Goal: Navigation & Orientation: Find specific page/section

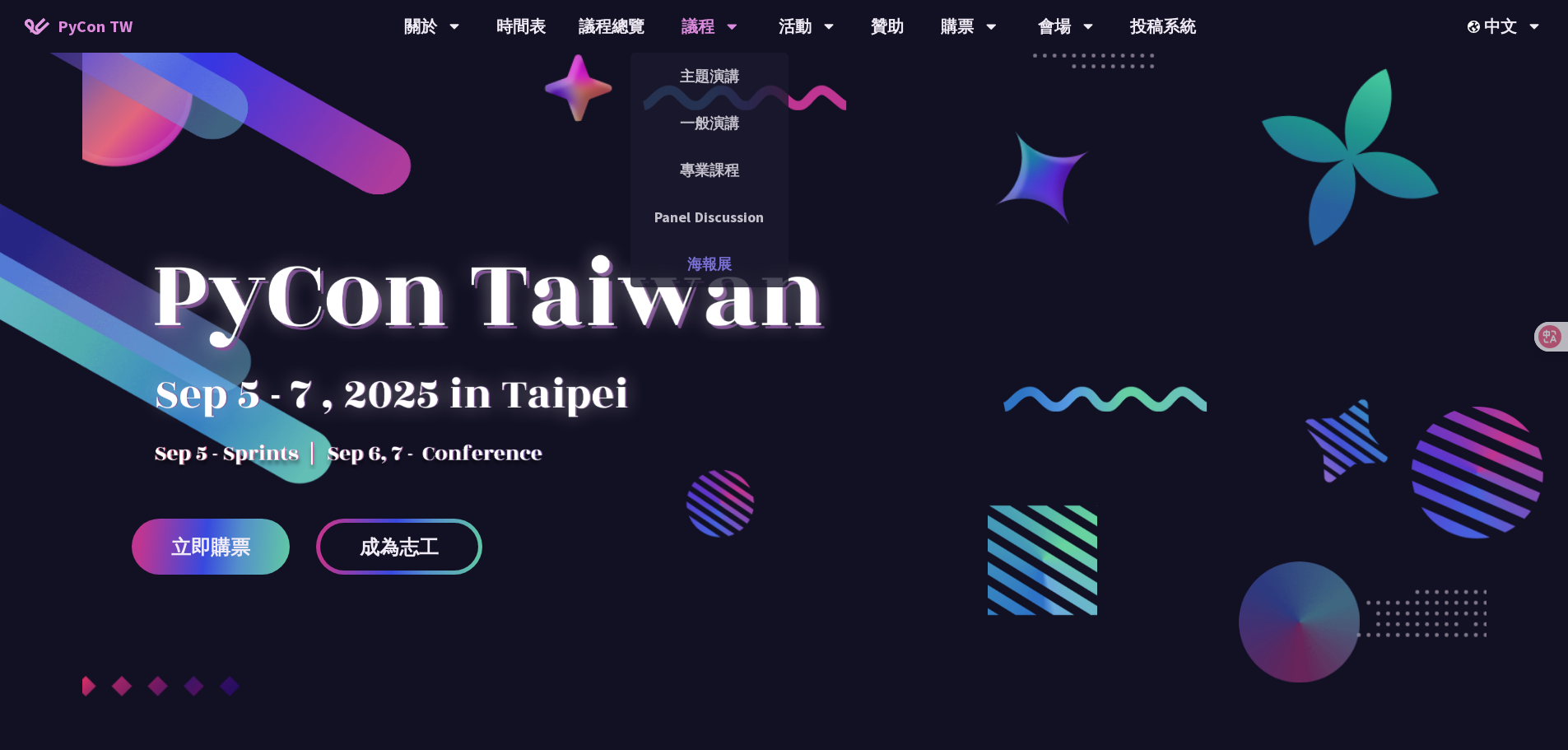
click at [699, 265] on link "海報展" at bounding box center [709, 263] width 158 height 38
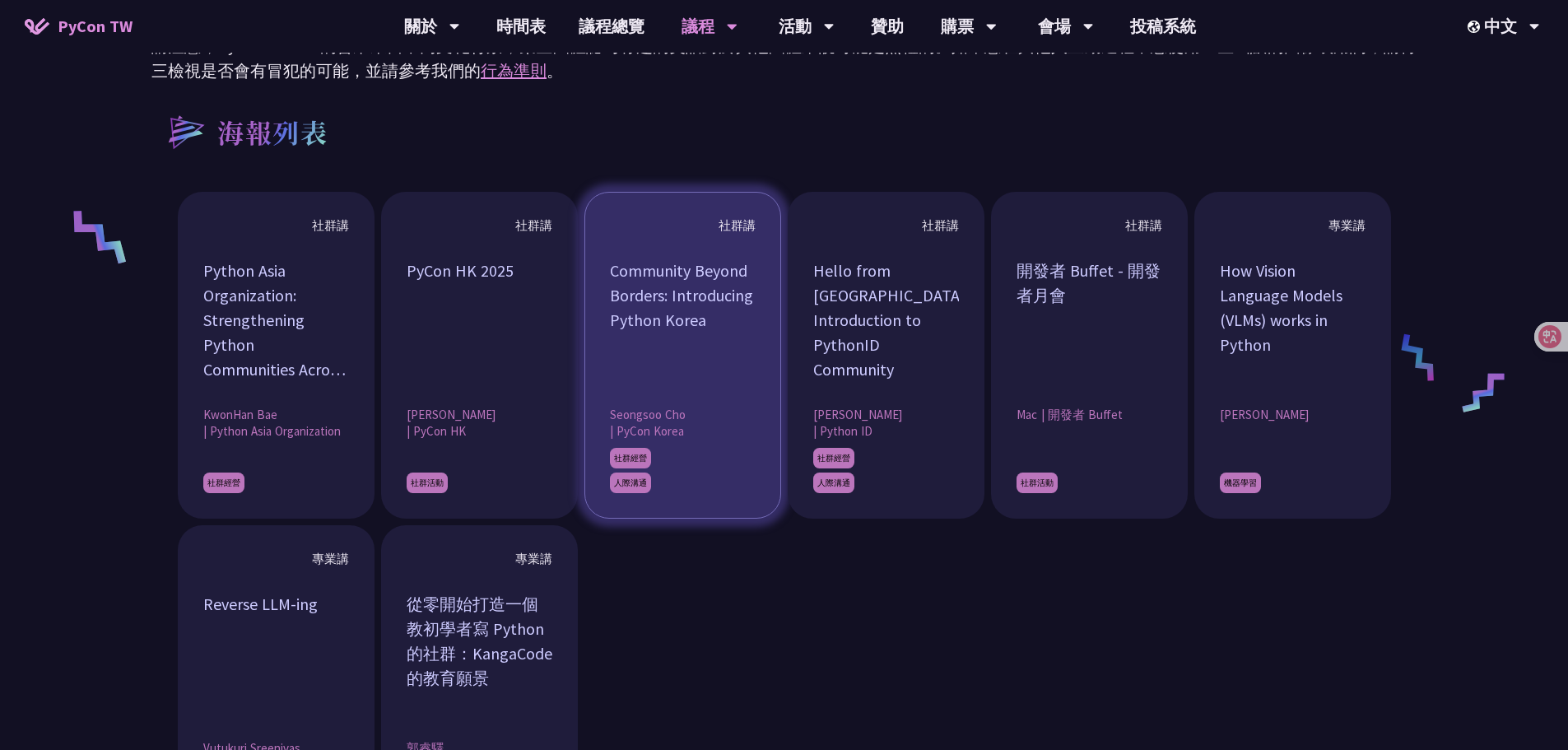
scroll to position [1235, 0]
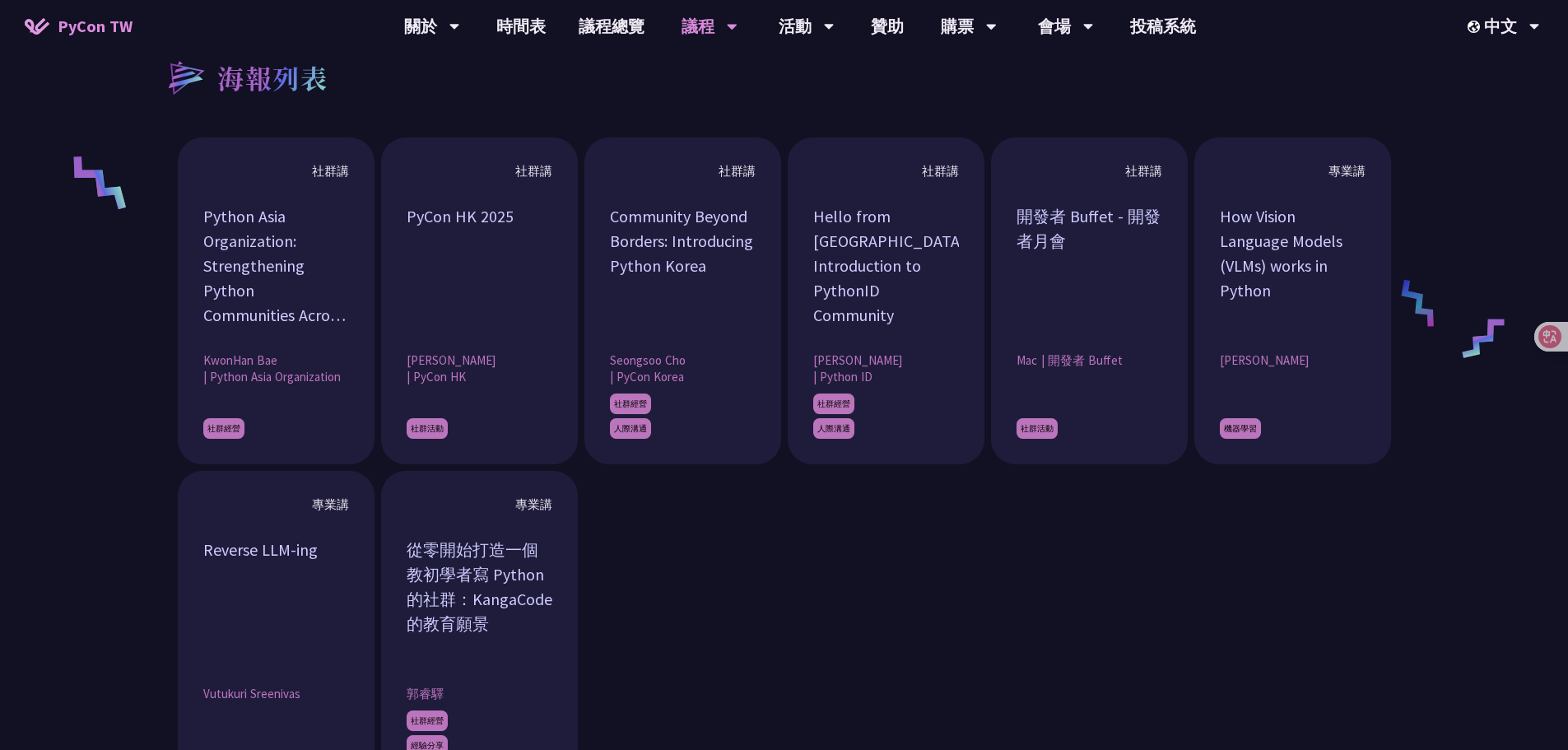
click at [915, 554] on div "社群講 Python Asia Organization: Strengthening Python Communities Across [GEOGRAPH…" at bounding box center [783, 472] width 1265 height 669
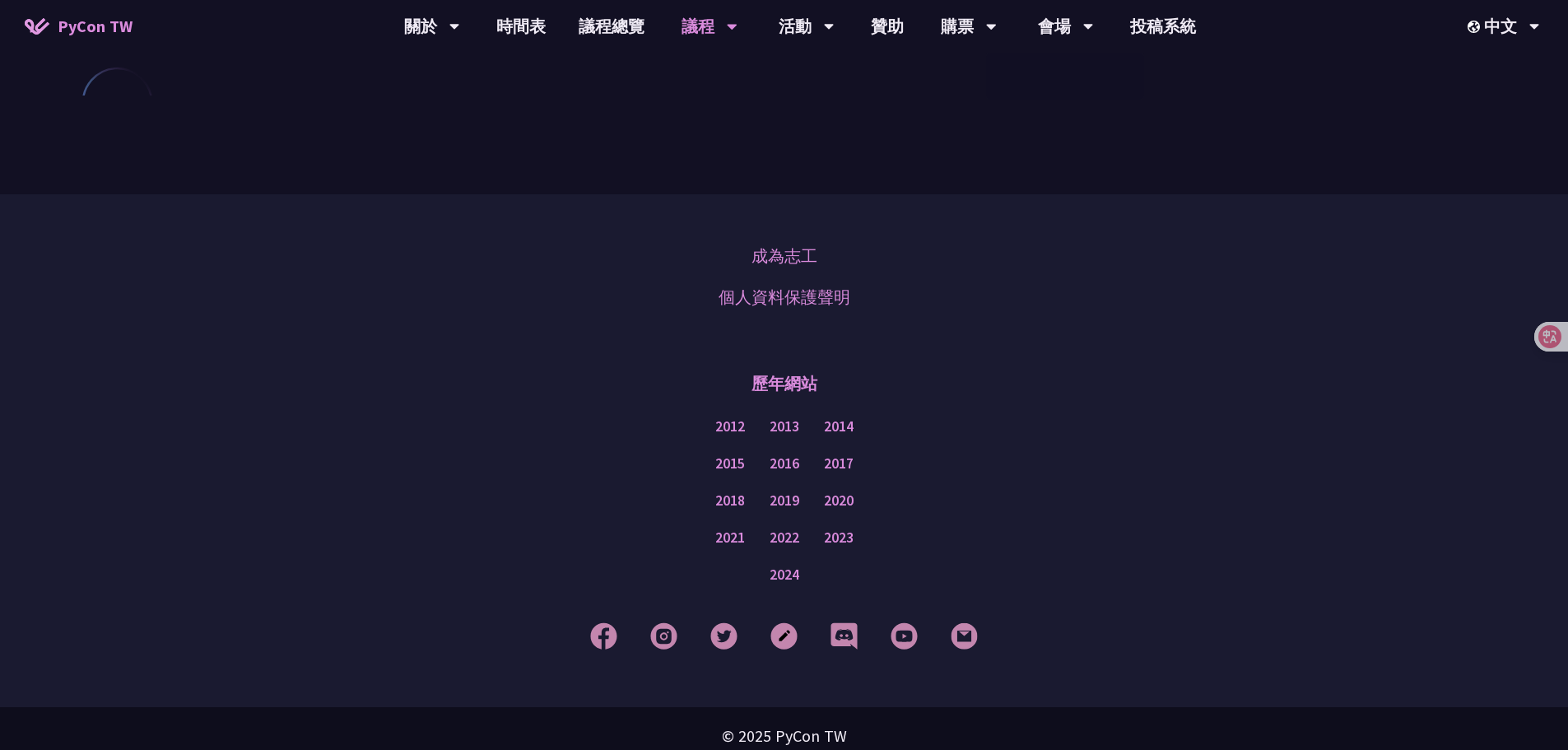
scroll to position [2042, 0]
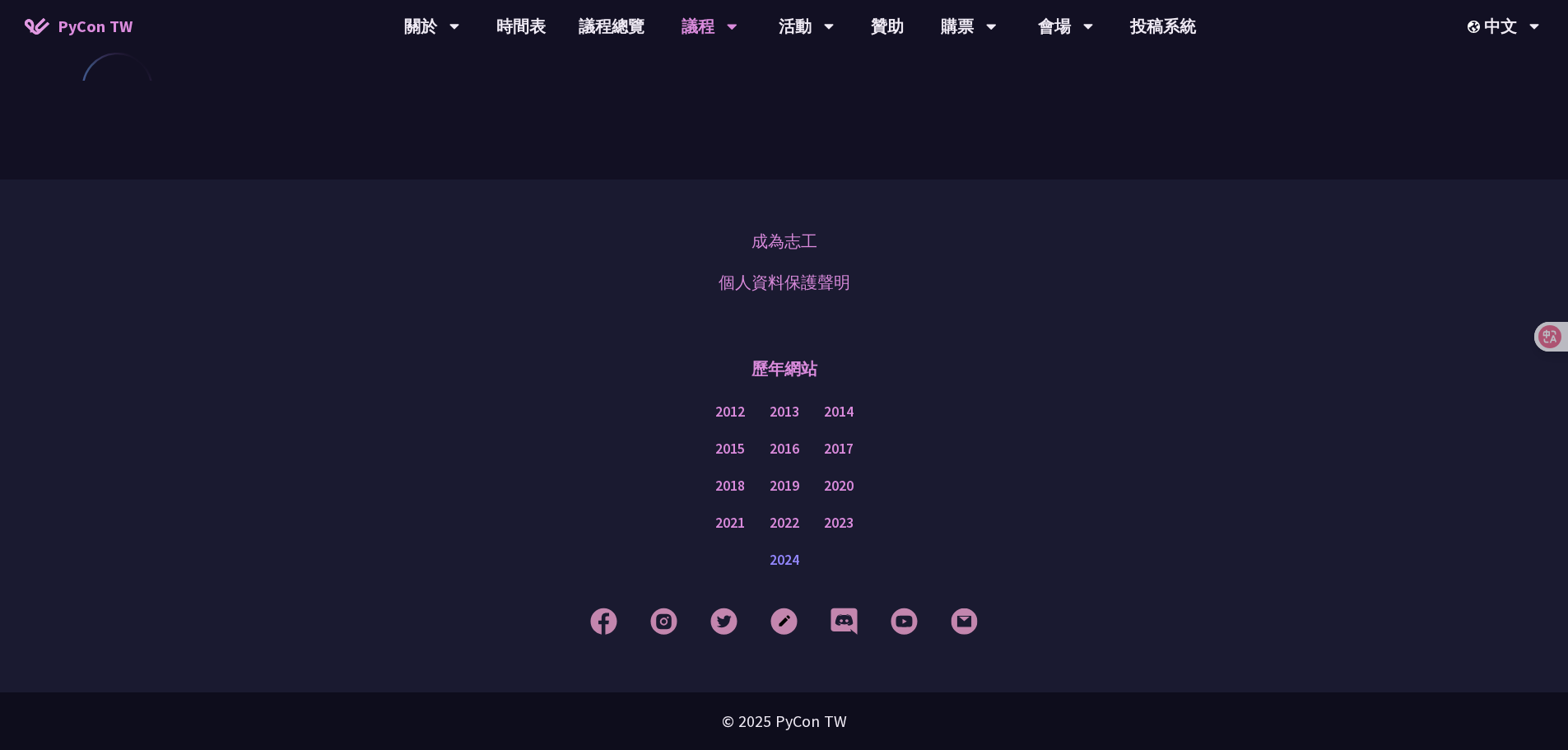
click at [794, 567] on link "2024" at bounding box center [784, 560] width 30 height 21
click at [822, 155] on link "開放空間" at bounding box center [805, 169] width 158 height 38
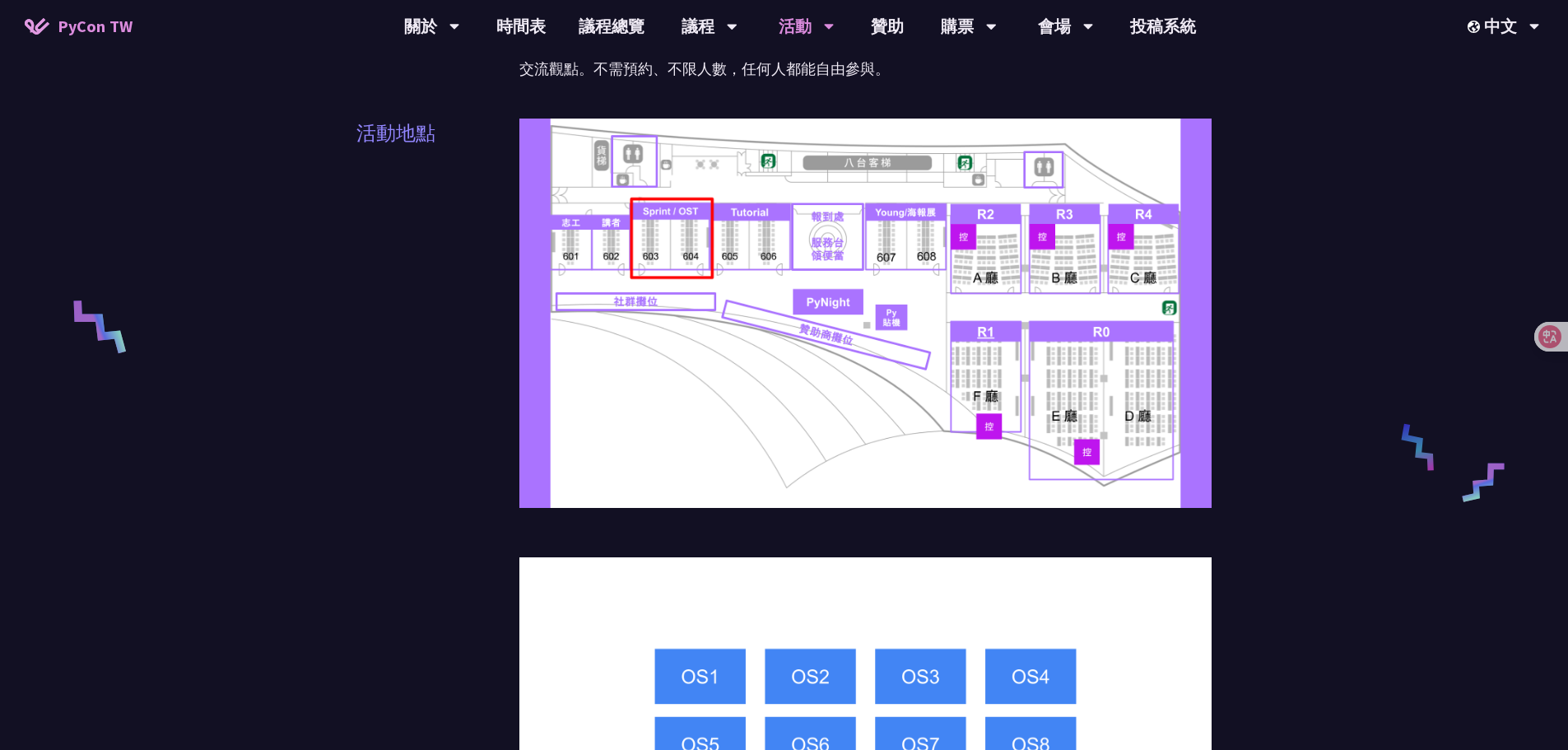
scroll to position [494, 0]
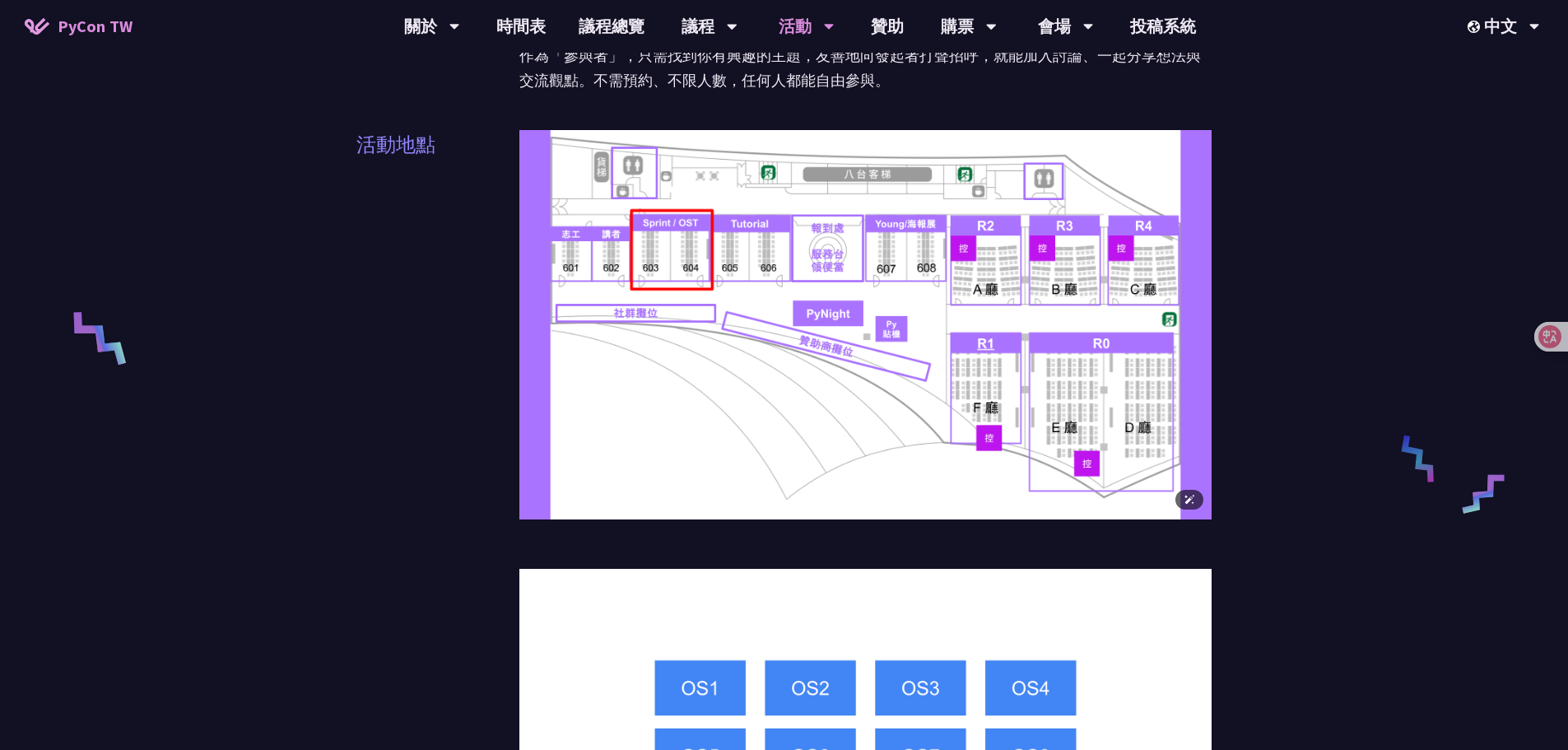
click at [800, 420] on img at bounding box center [866, 325] width 693 height 390
click at [858, 313] on img at bounding box center [866, 325] width 693 height 390
